Goal: Task Accomplishment & Management: Find specific page/section

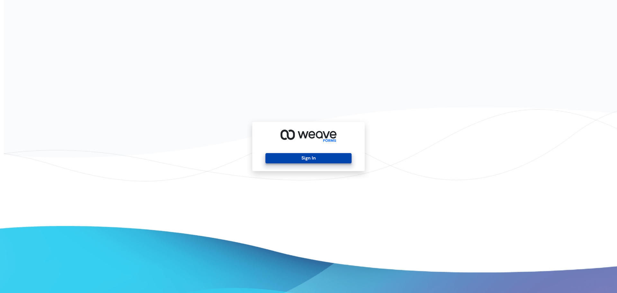
click at [325, 158] on button "Sign In" at bounding box center [309, 158] width 86 height 10
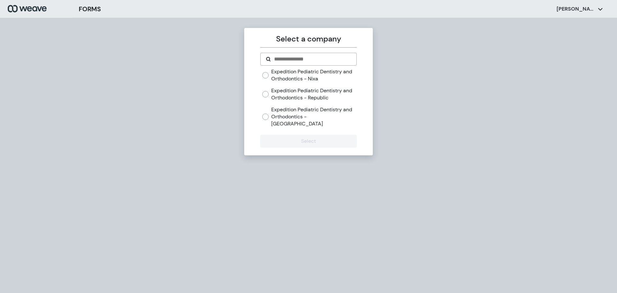
click at [300, 118] on label "Expedition Pediatric Dentistry and Orthodontics - [GEOGRAPHIC_DATA]" at bounding box center [313, 116] width 85 height 21
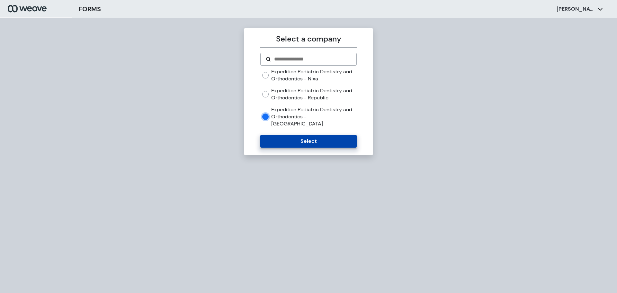
click at [309, 135] on button "Select" at bounding box center [309, 141] width 96 height 13
